Goal: Find specific page/section: Find specific page/section

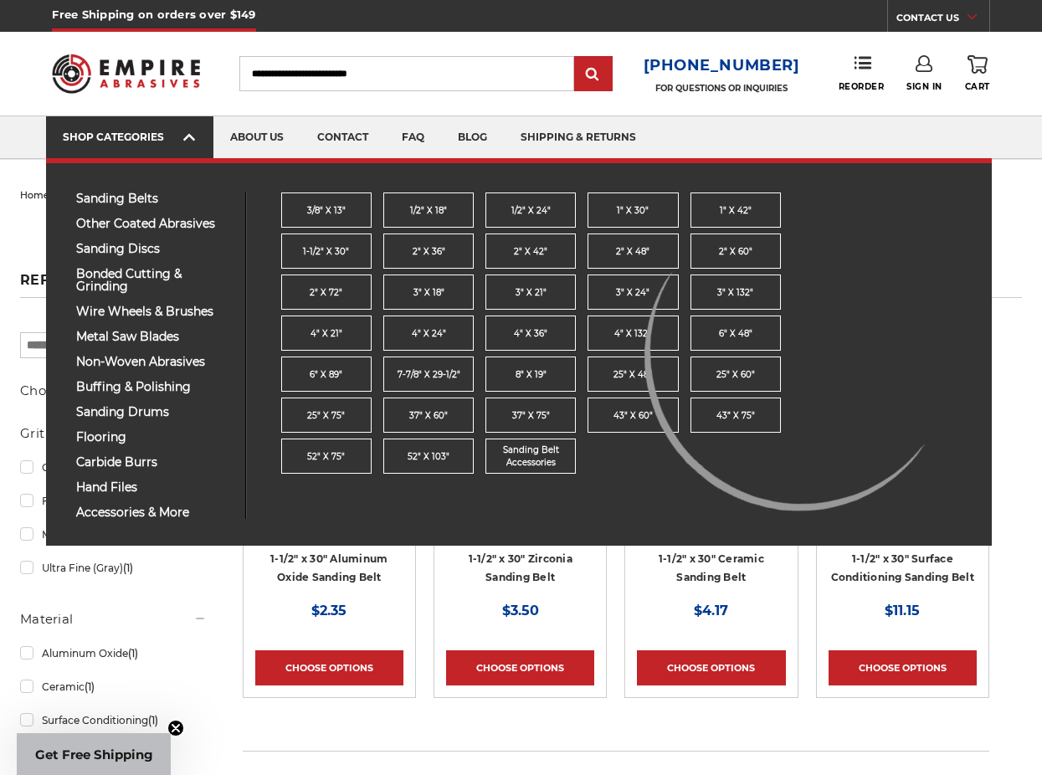
click at [205, 137] on link "SHOP CATEGORIES" at bounding box center [129, 137] width 167 height 43
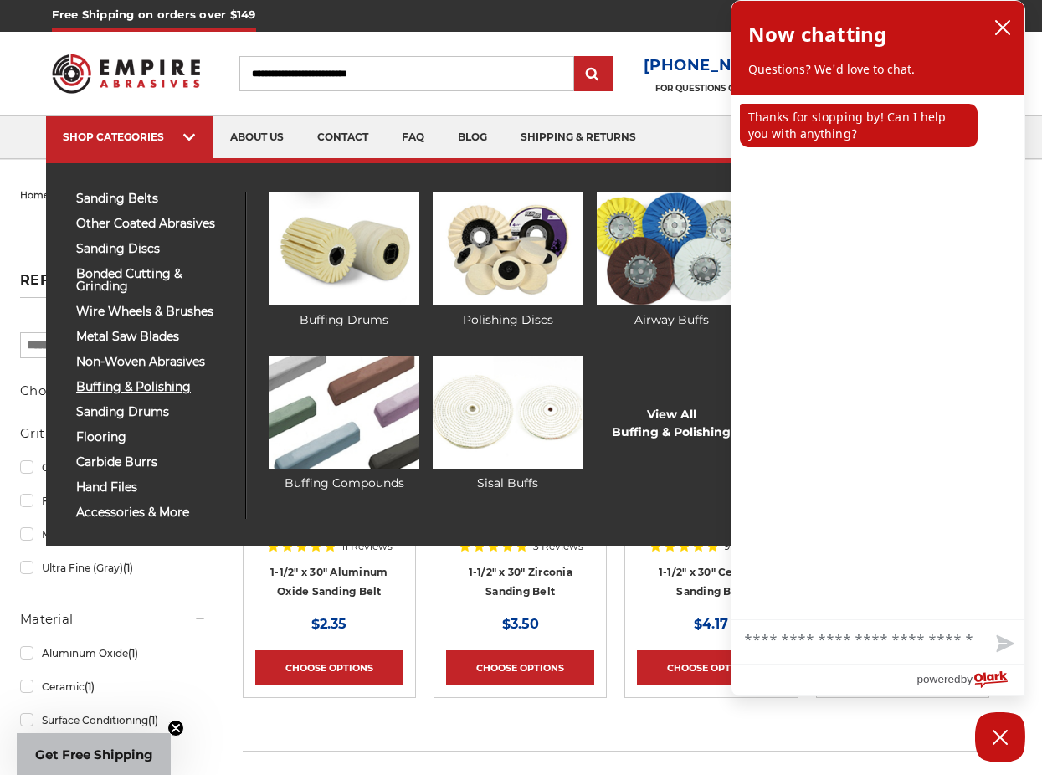
click at [93, 388] on span "buffing & polishing" at bounding box center [154, 387] width 157 height 13
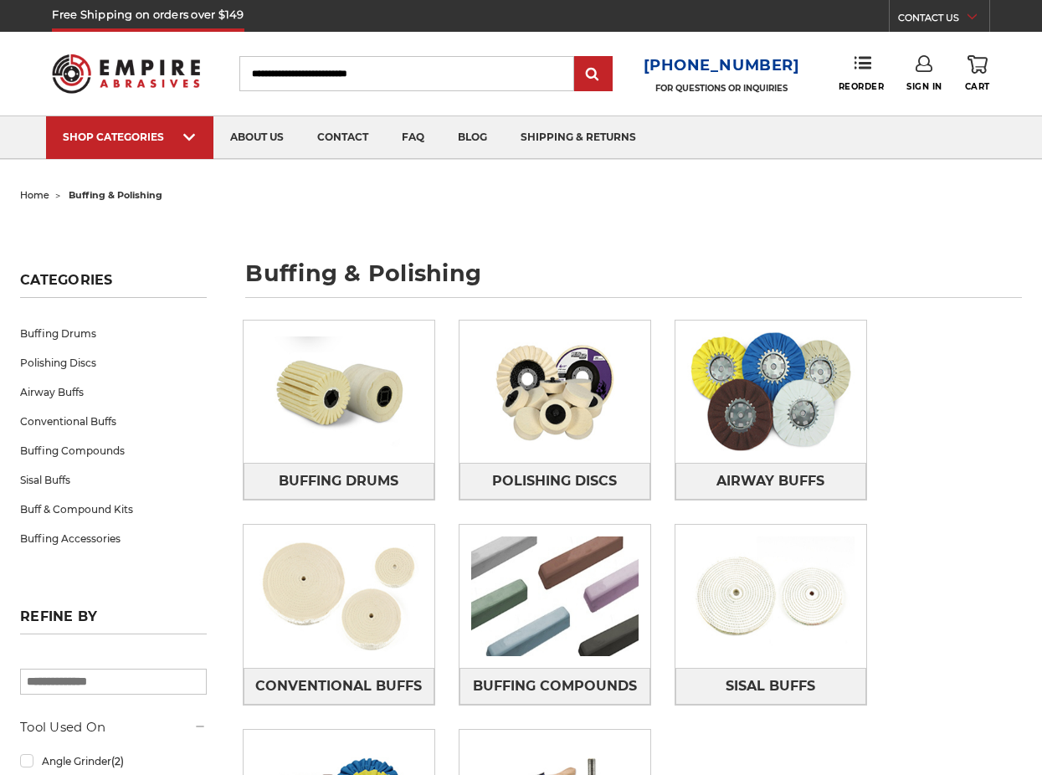
click at [1002, 25] on div "Free Shipping on orders over $149 CONTACT US [DATE] - [DATE] (excluding holiday…" at bounding box center [521, 16] width 1042 height 32
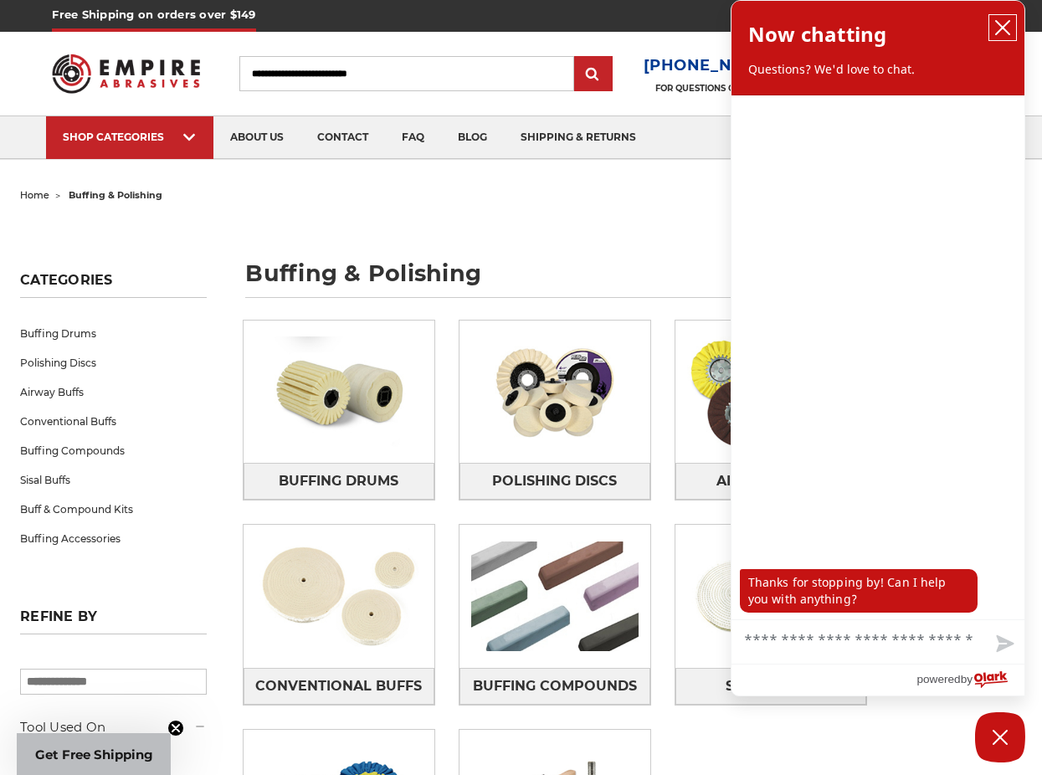
click at [1010, 25] on icon "close chatbox" at bounding box center [1003, 27] width 17 height 17
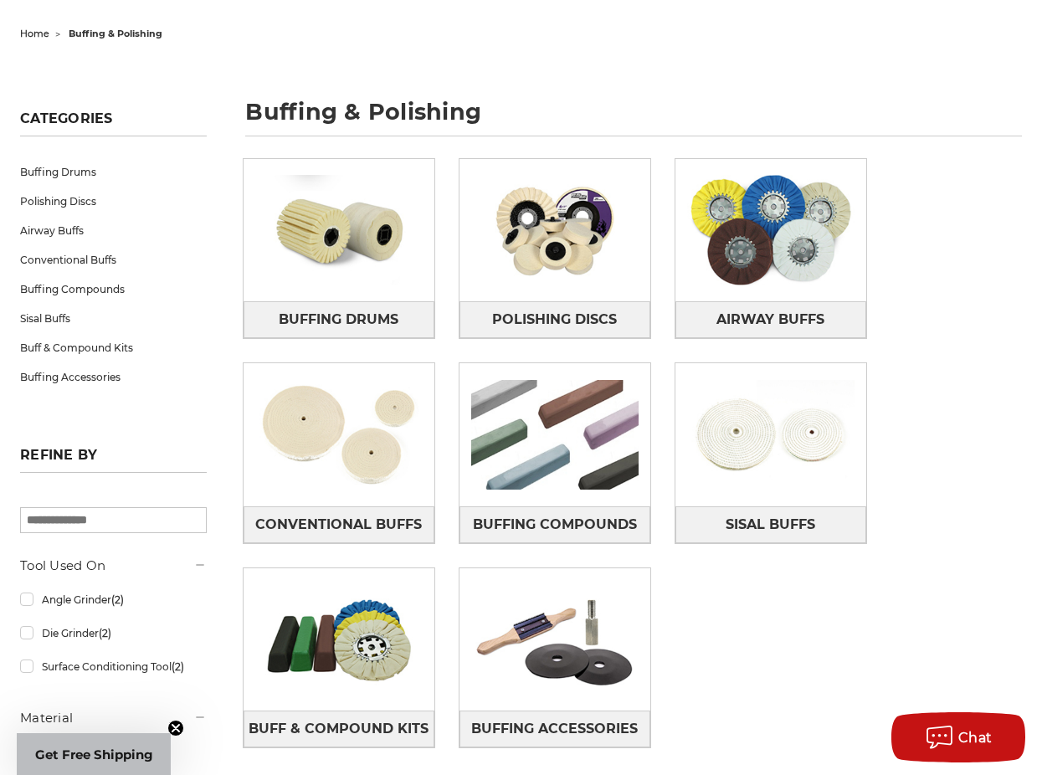
scroll to position [167, 0]
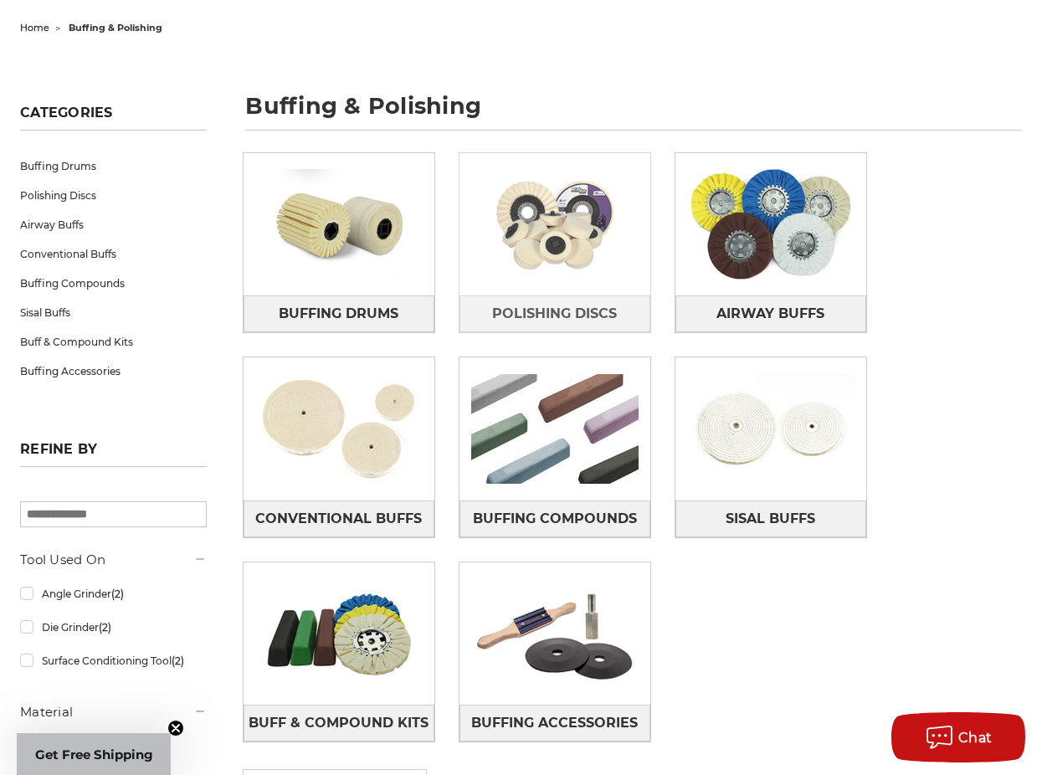
click at [559, 252] on img at bounding box center [555, 223] width 191 height 133
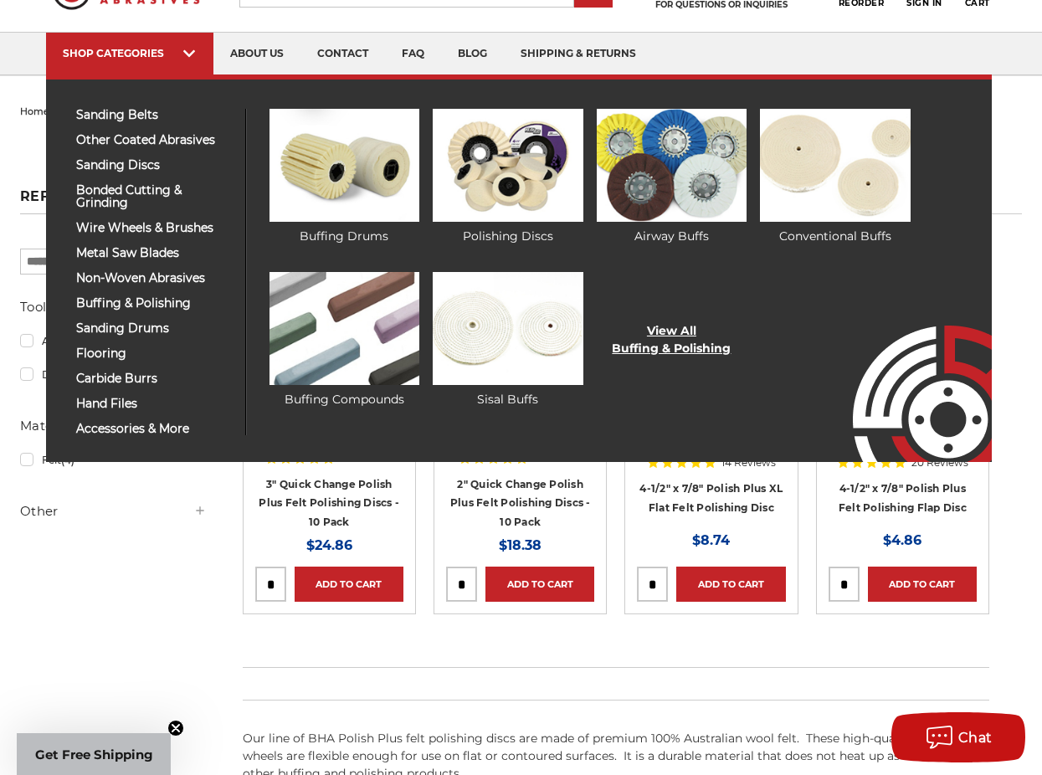
click at [690, 352] on link "View All Buffing & Polishing" at bounding box center [671, 339] width 119 height 35
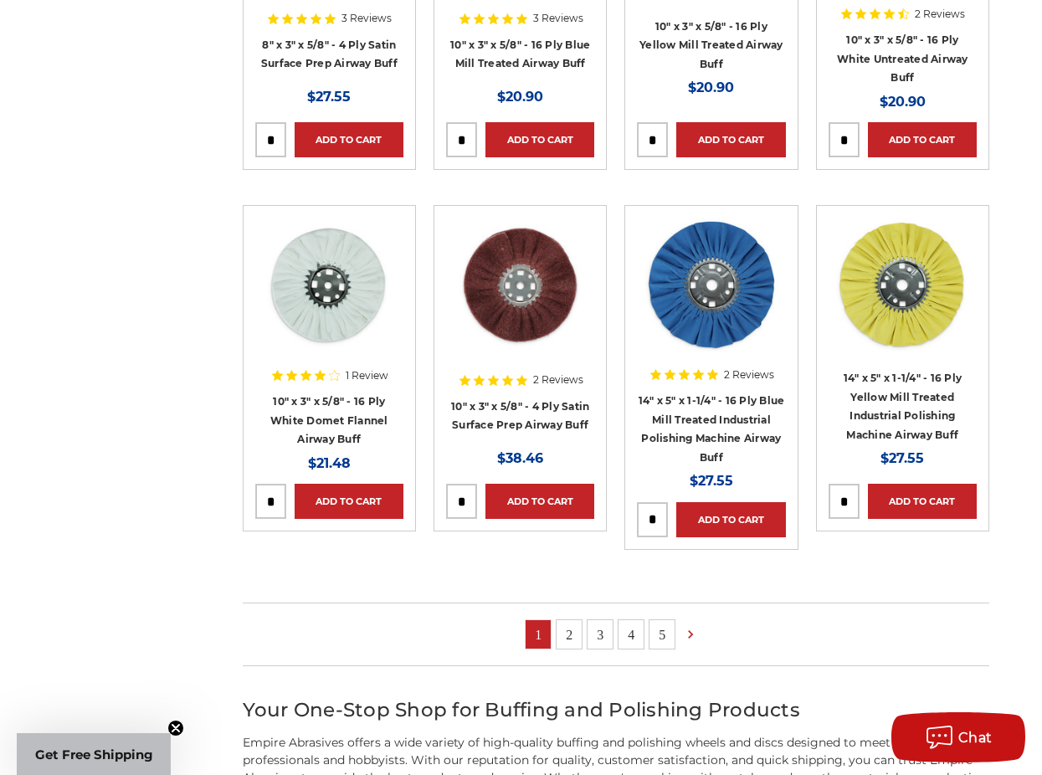
scroll to position [1925, 0]
